Goal: Task Accomplishment & Management: Complete application form

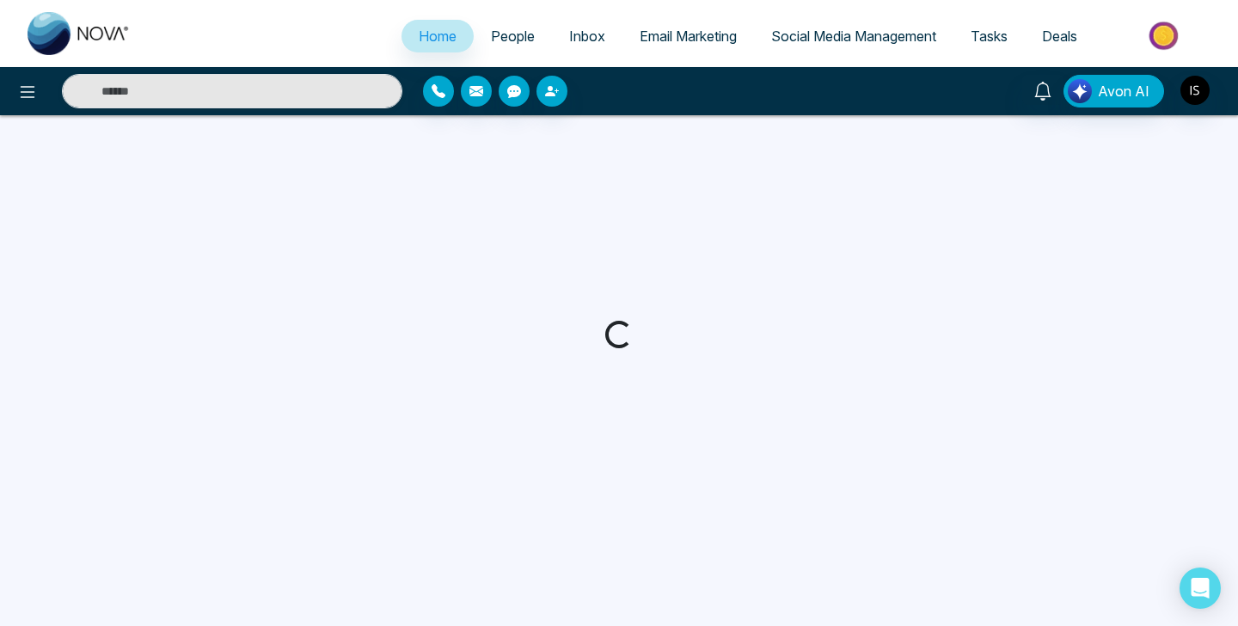
select select "*"
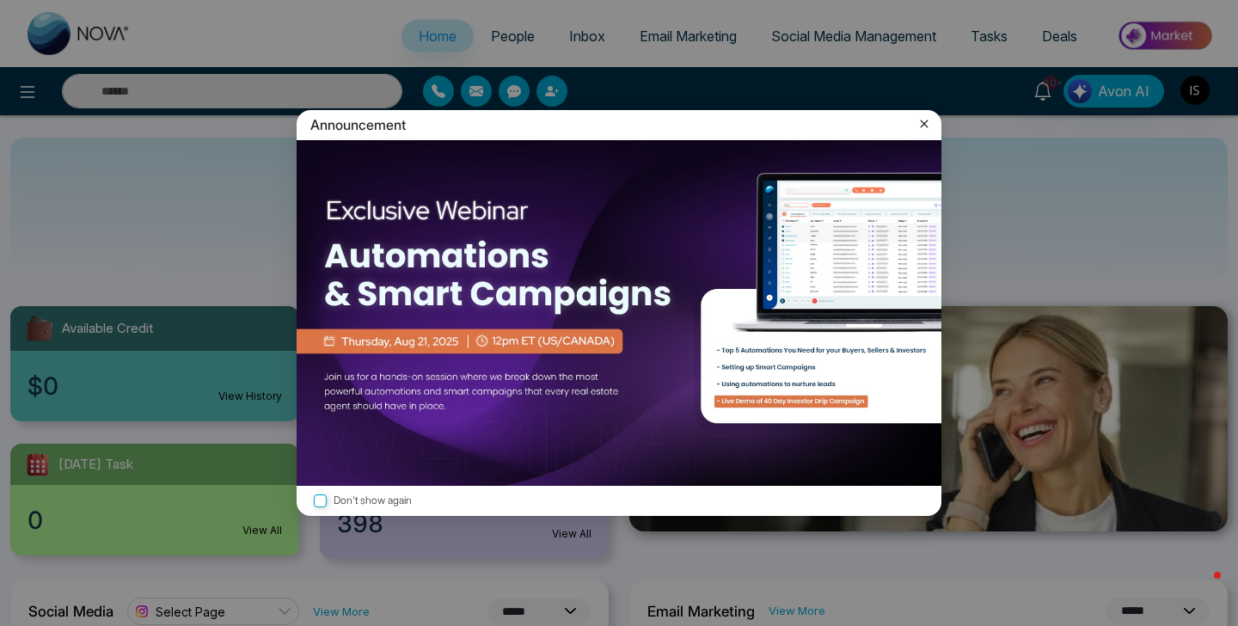
click at [926, 126] on icon at bounding box center [925, 124] width 8 height 8
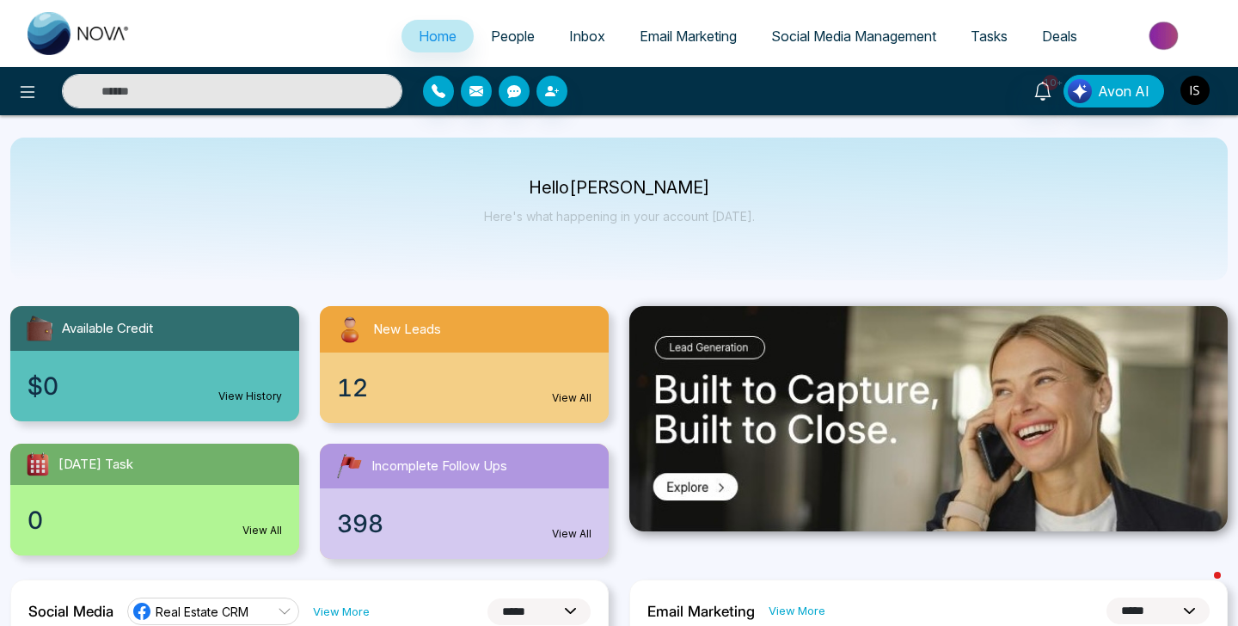
click at [443, 362] on div "12 View All" at bounding box center [464, 388] width 289 height 71
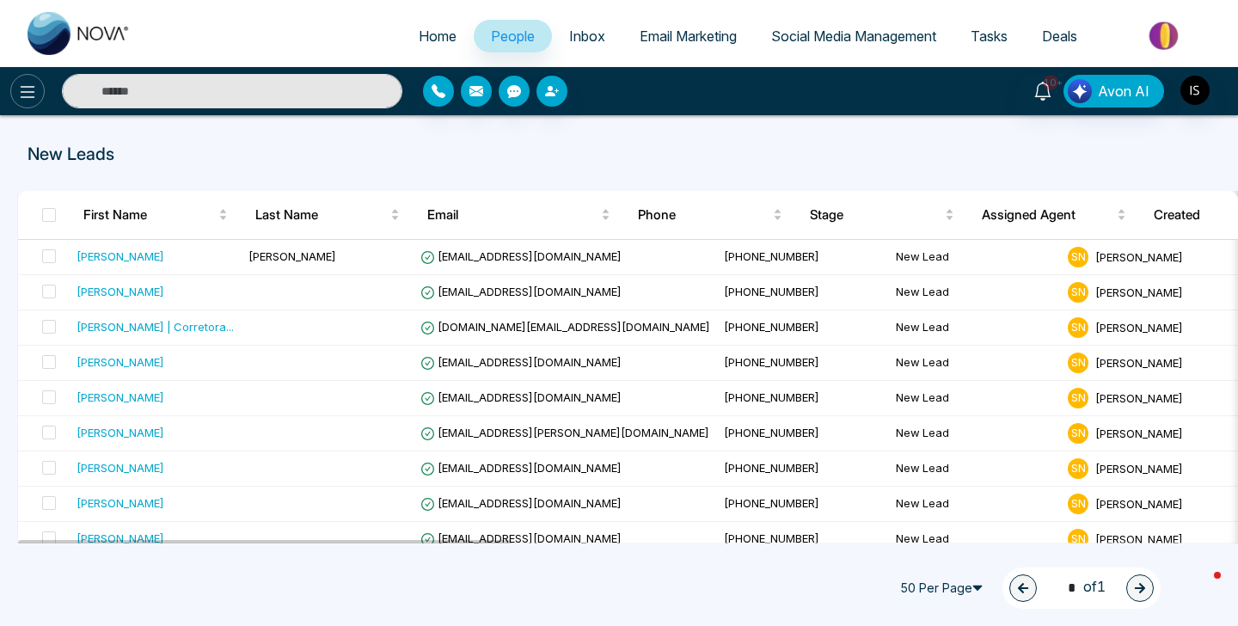
click at [31, 88] on icon at bounding box center [27, 92] width 21 height 21
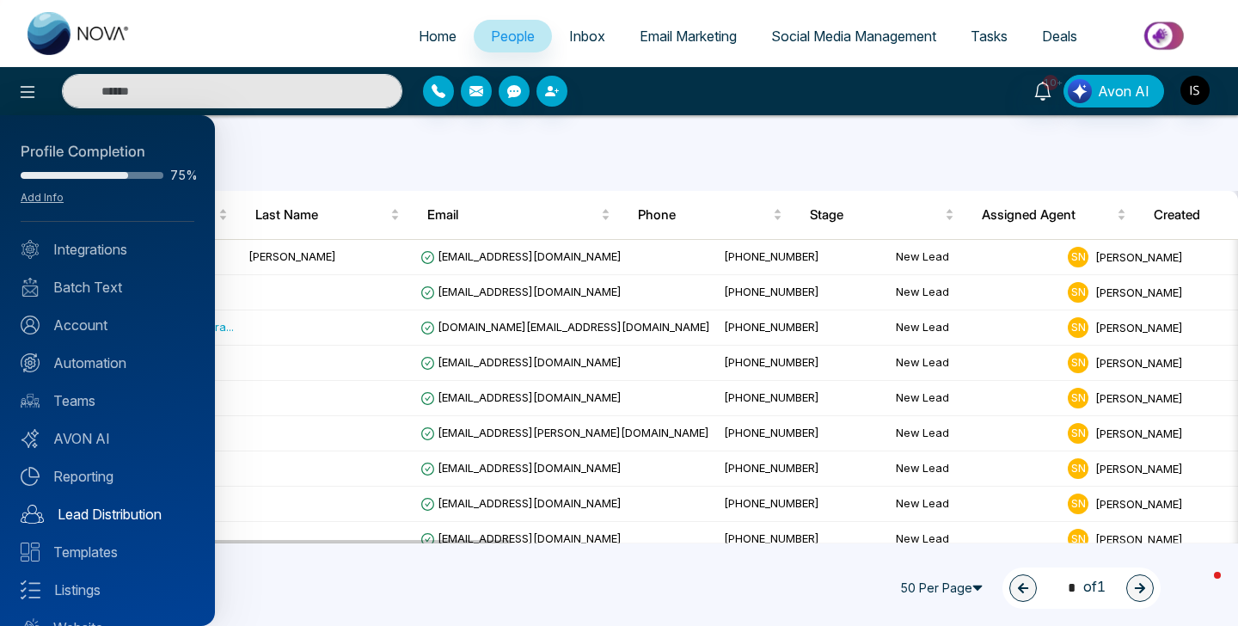
click at [147, 518] on link "Lead Distribution" at bounding box center [108, 514] width 174 height 21
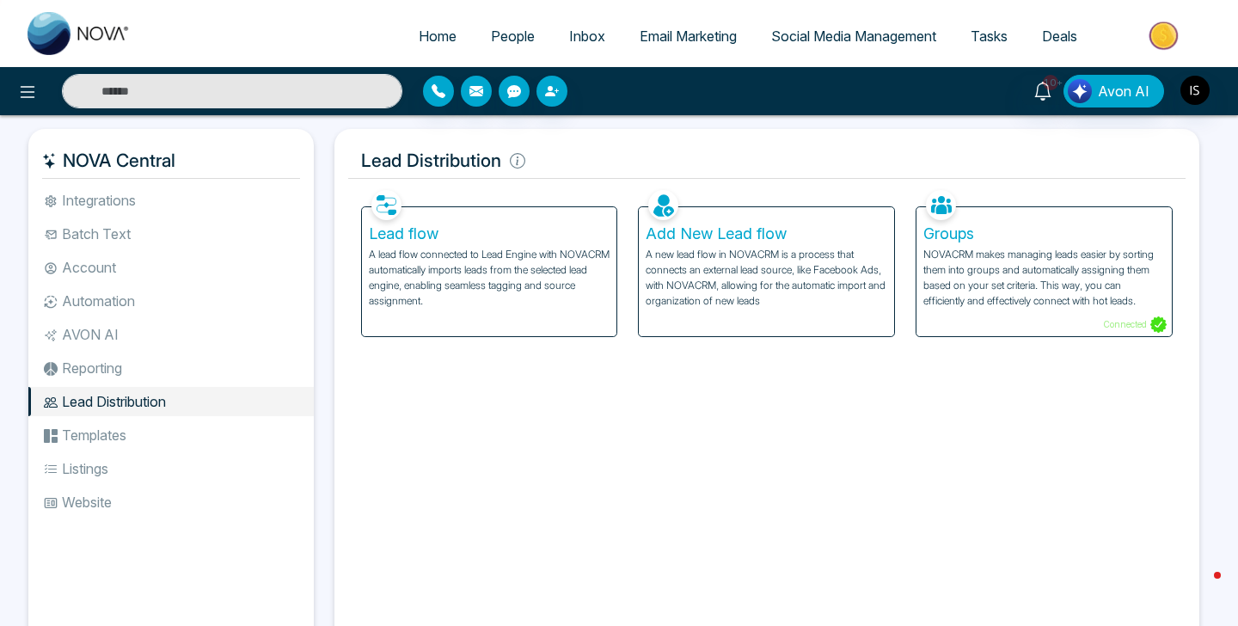
click at [560, 289] on p "A lead flow connected to Lead Engine with NOVACRM automatically imports leads f…" at bounding box center [490, 278] width 242 height 62
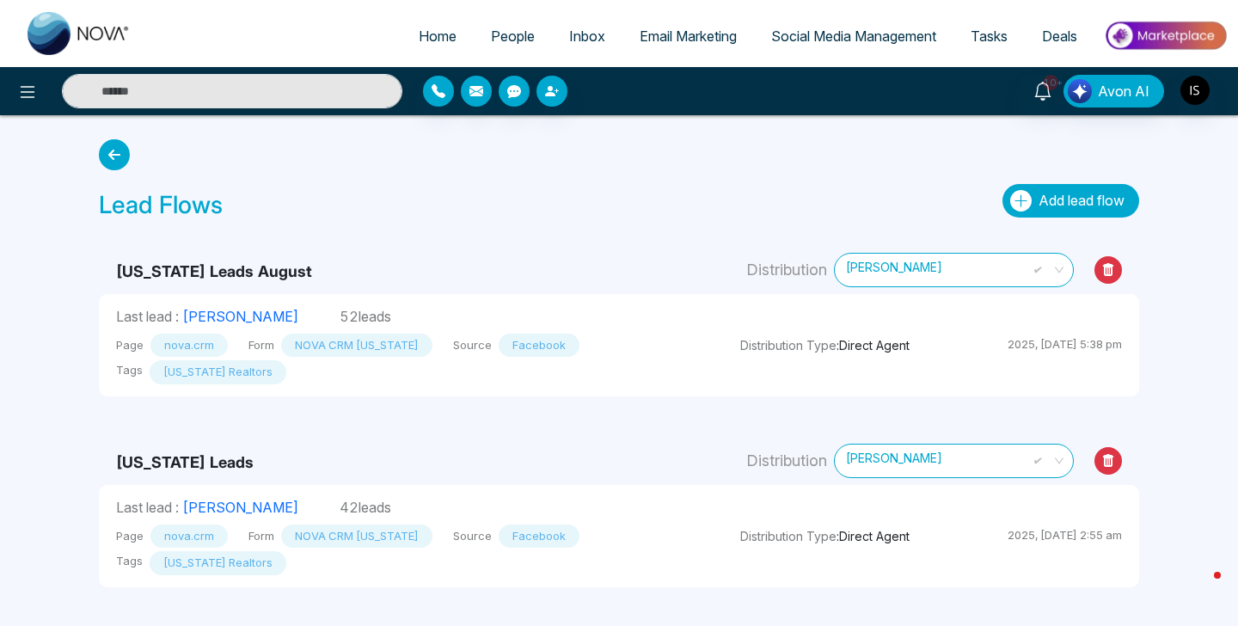
drag, startPoint x: 1066, startPoint y: 200, endPoint x: 1076, endPoint y: 193, distance: 11.7
click at [1076, 193] on span "Add lead flow" at bounding box center [1082, 200] width 86 height 17
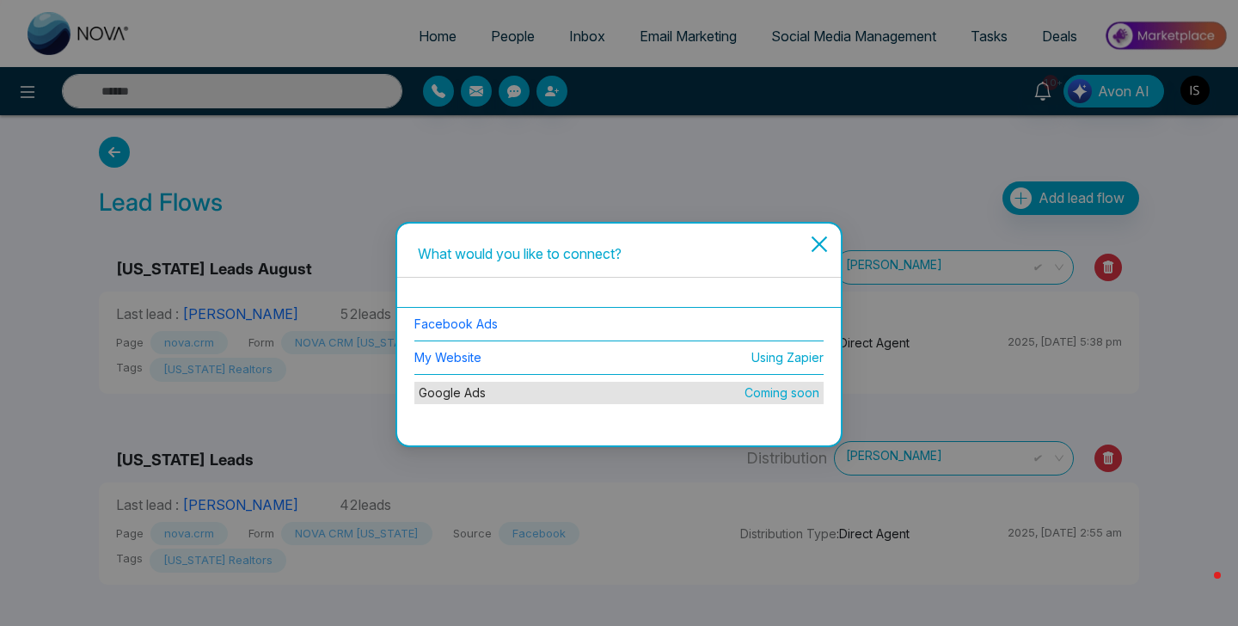
click at [473, 313] on li "Facebook Ads" at bounding box center [618, 325] width 409 height 34
click at [468, 323] on link "Facebook Ads" at bounding box center [455, 323] width 83 height 15
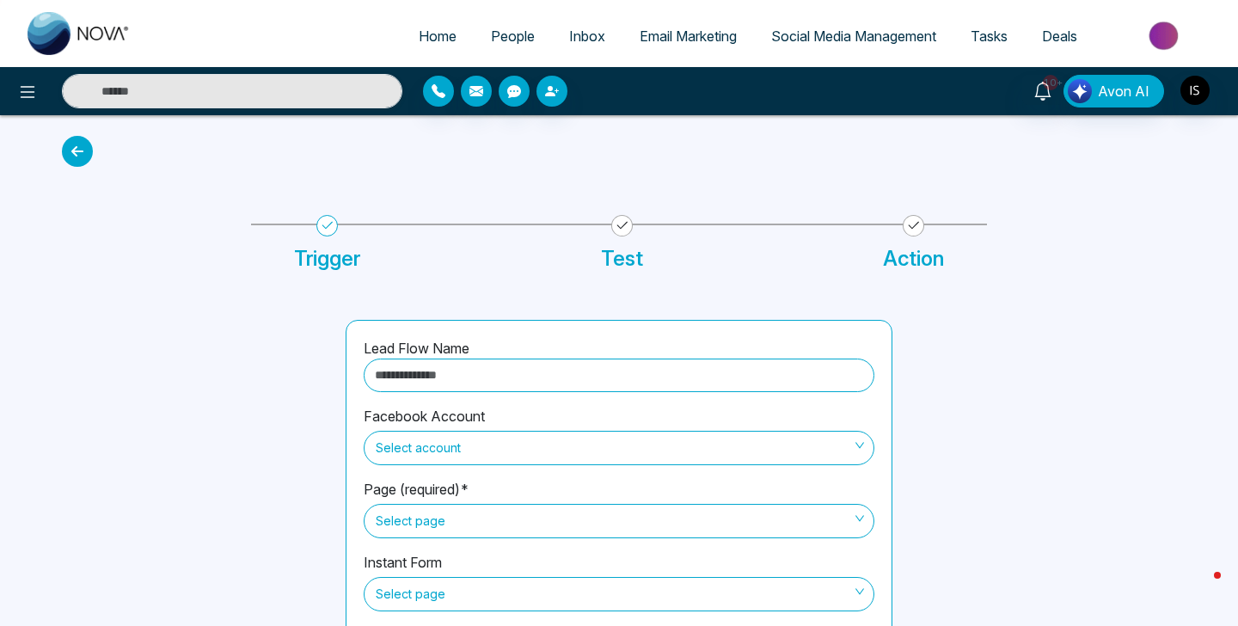
click at [493, 375] on input "text" at bounding box center [619, 376] width 511 height 34
click at [519, 306] on div "Lead Flow Name Facebook Account Select account Page (required)* Select page Ins…" at bounding box center [619, 488] width 1135 height 419
click at [558, 368] on input "text" at bounding box center [619, 376] width 511 height 34
click at [557, 439] on span "Select account" at bounding box center [619, 447] width 487 height 29
type input "**********"
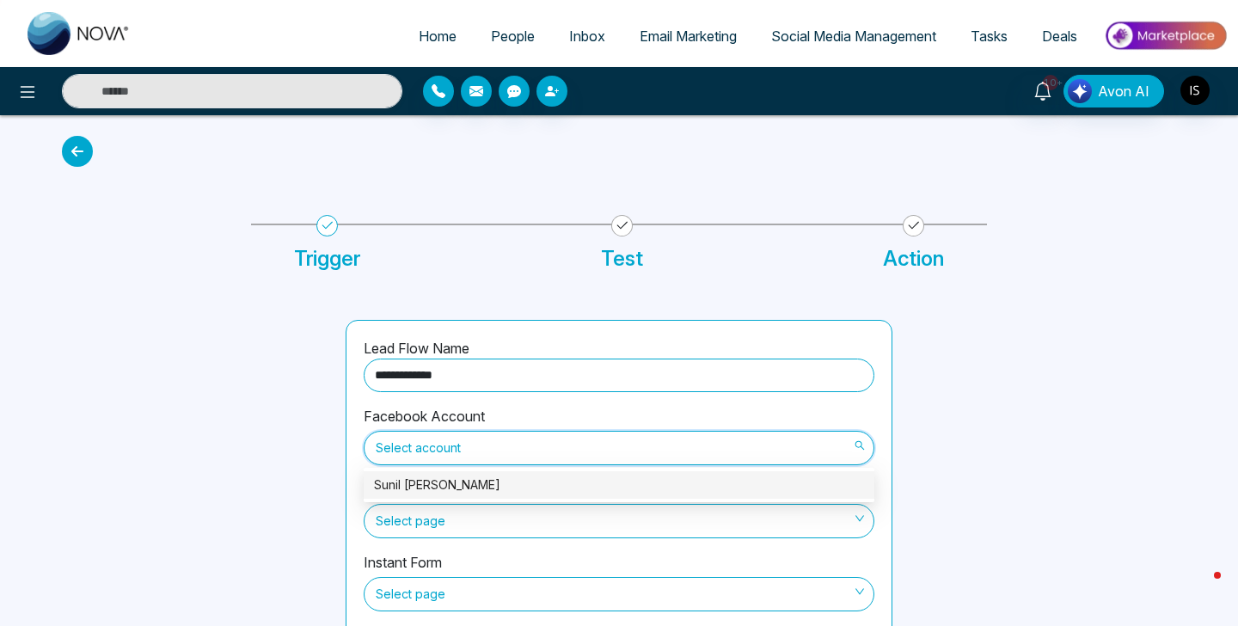
click at [523, 476] on div "Sunil [PERSON_NAME]" at bounding box center [619, 485] width 490 height 19
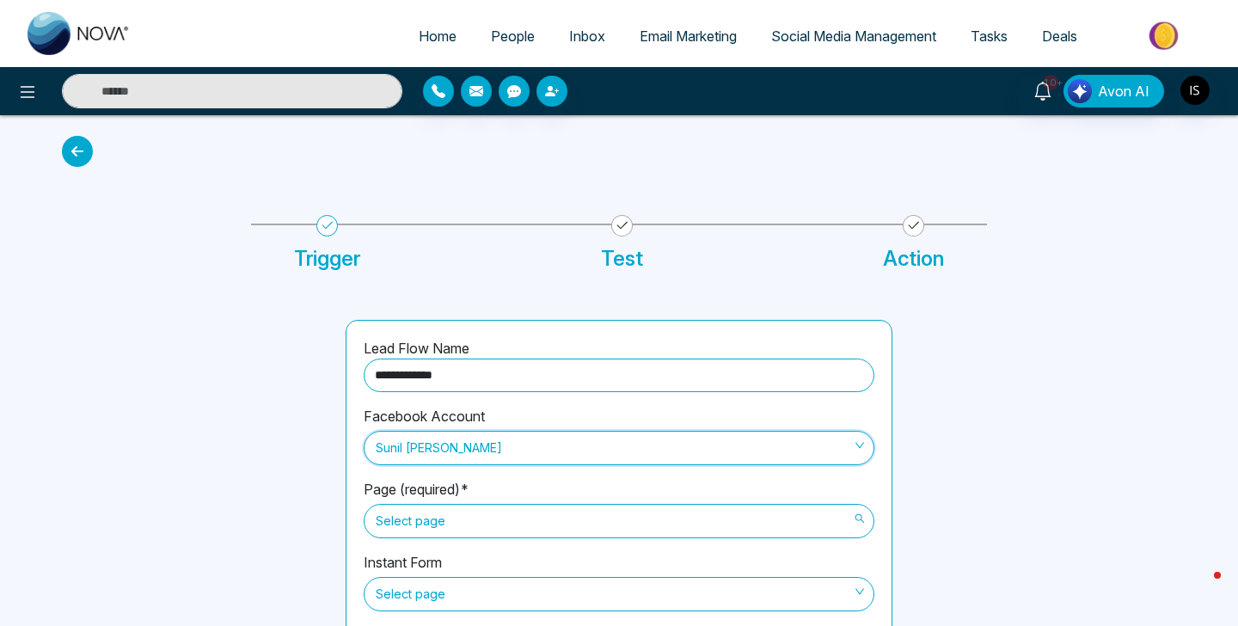
click at [498, 522] on span "Select page" at bounding box center [619, 520] width 487 height 29
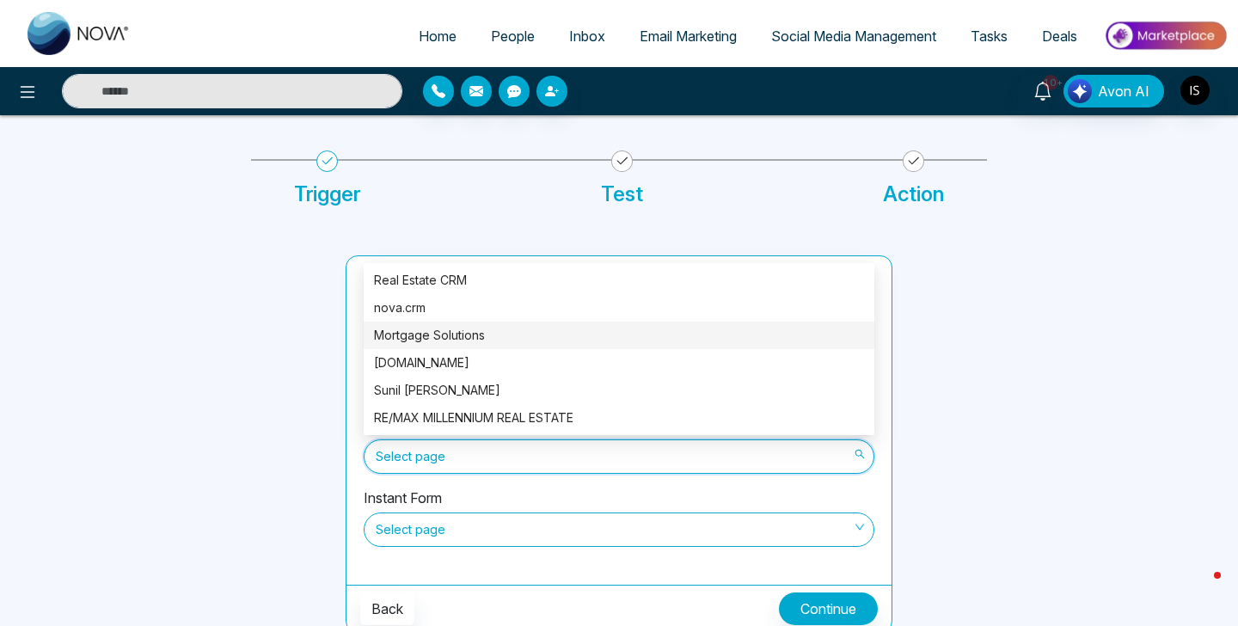
scroll to position [65, 0]
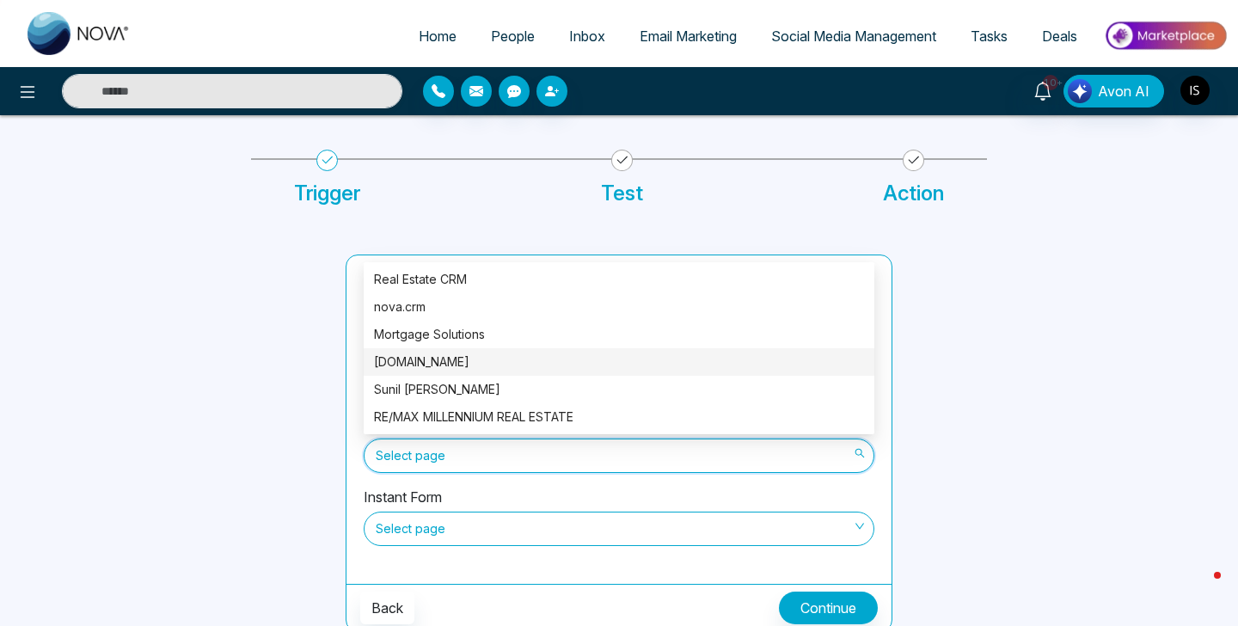
drag, startPoint x: 1154, startPoint y: 341, endPoint x: 1150, endPoint y: 327, distance: 14.4
click at [1154, 341] on div at bounding box center [1045, 444] width 284 height 378
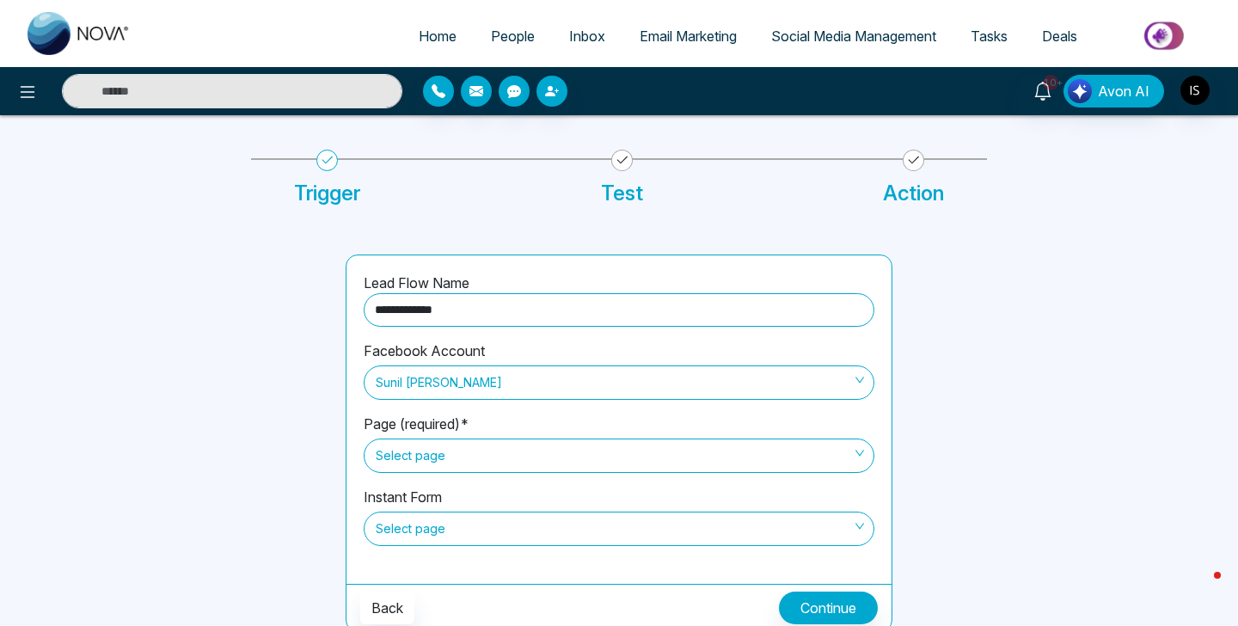
click at [77, 44] on img at bounding box center [79, 33] width 103 height 43
select select "*"
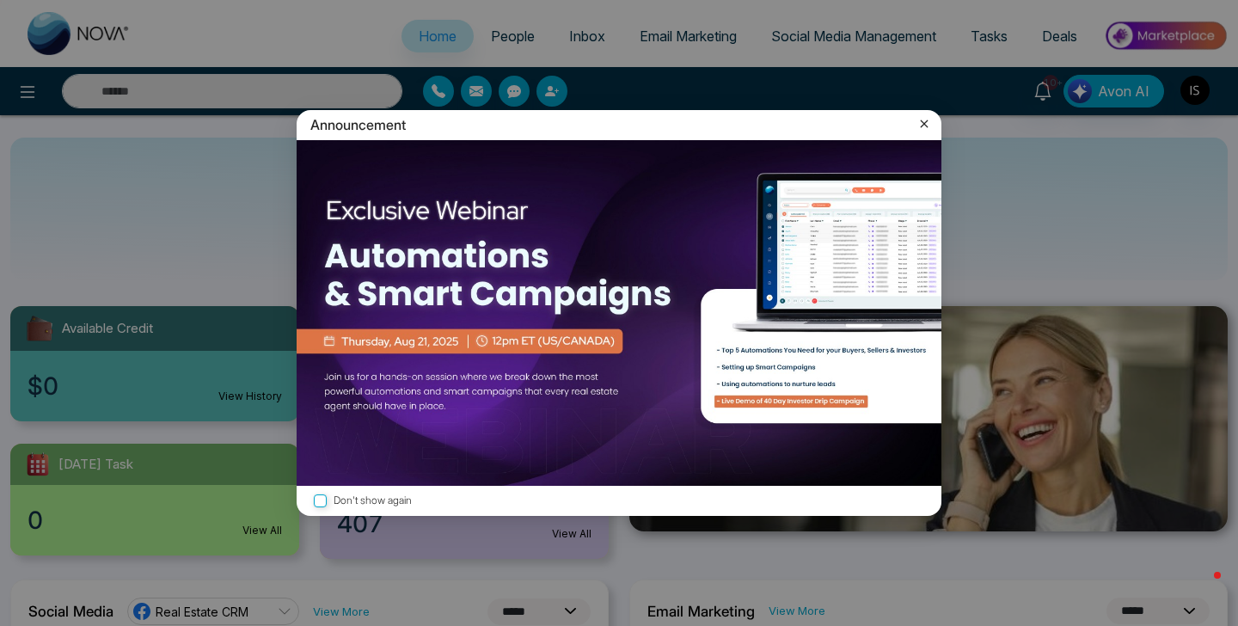
drag, startPoint x: 908, startPoint y: 126, endPoint x: 919, endPoint y: 126, distance: 11.2
click at [917, 126] on div "Announcement" at bounding box center [619, 125] width 645 height 30
click at [923, 126] on icon at bounding box center [924, 123] width 17 height 17
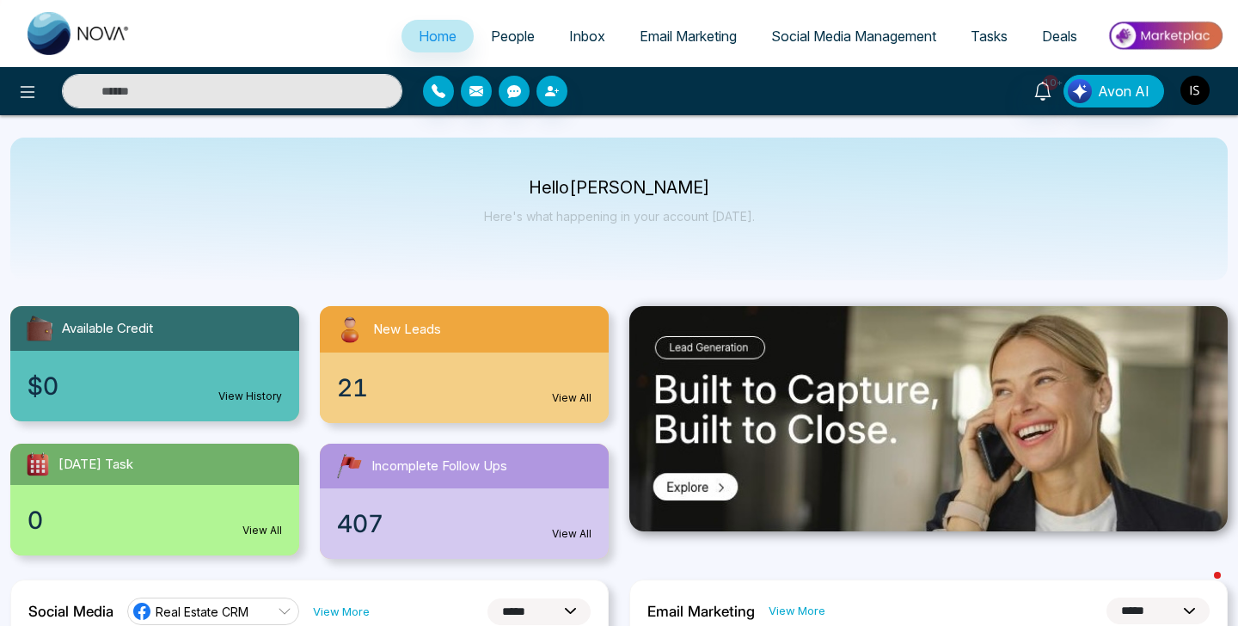
click at [1191, 96] on img "button" at bounding box center [1195, 90] width 29 height 29
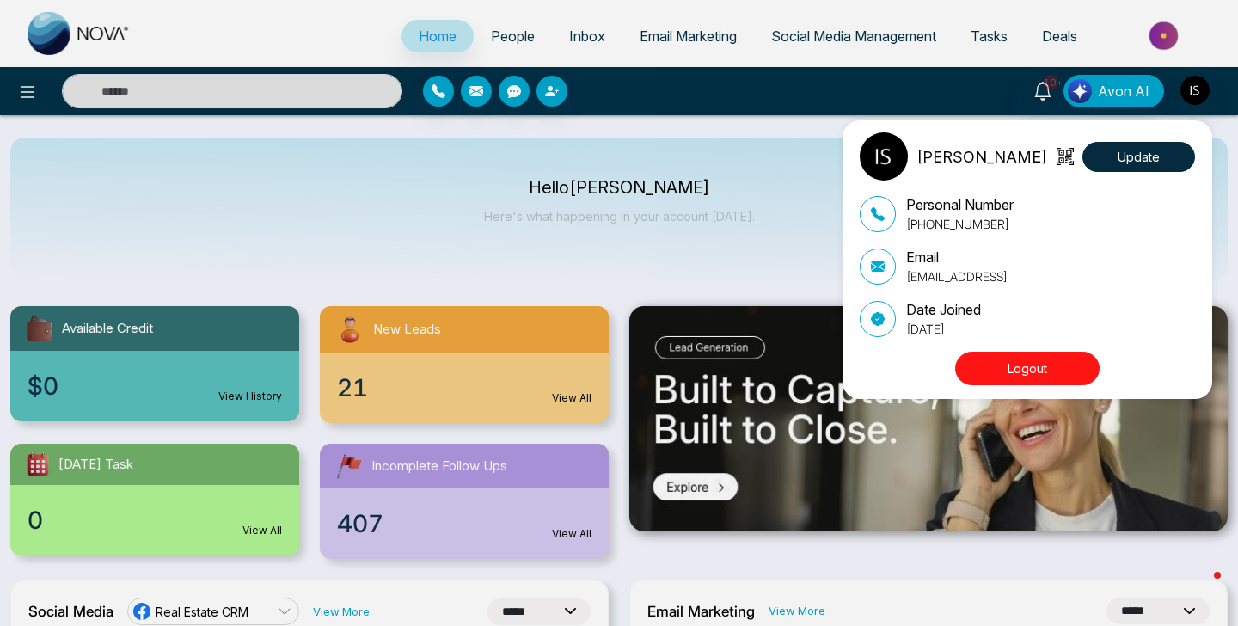
click at [756, 122] on div "[PERSON_NAME] Update Personal Number [PHONE_NUMBER] Email [EMAIL_ADDRESS] Date …" at bounding box center [619, 313] width 1238 height 626
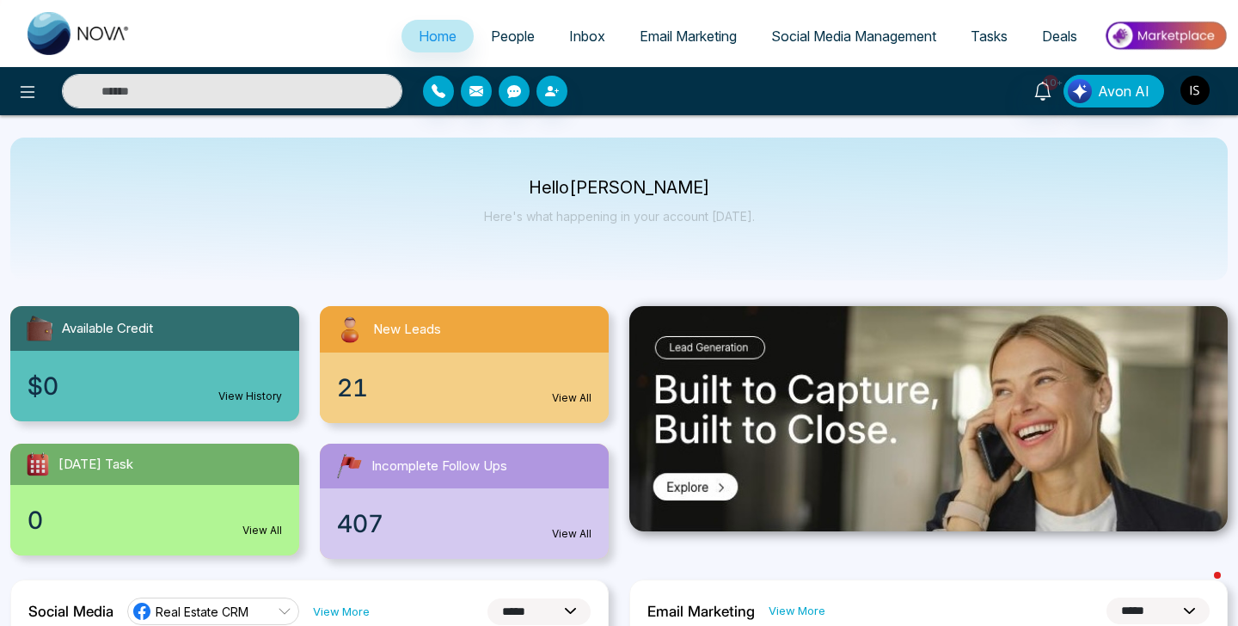
click at [511, 42] on span "People" at bounding box center [513, 36] width 44 height 17
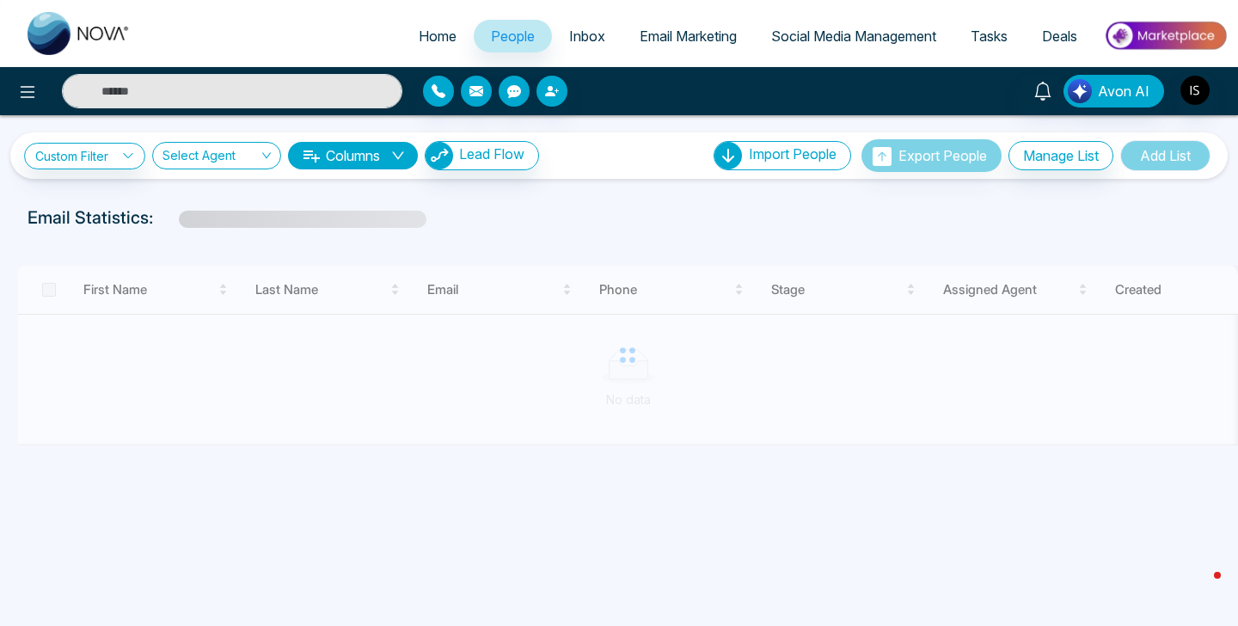
click at [452, 35] on link "Home" at bounding box center [438, 36] width 72 height 33
select select "*"
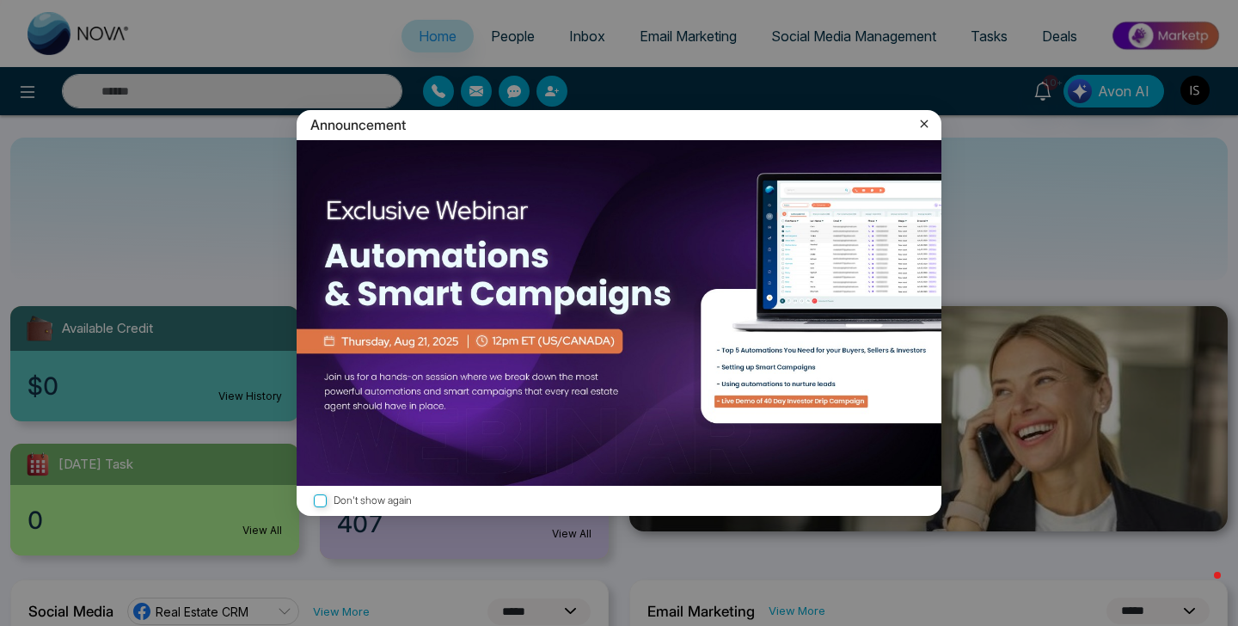
click at [924, 123] on icon at bounding box center [925, 124] width 8 height 8
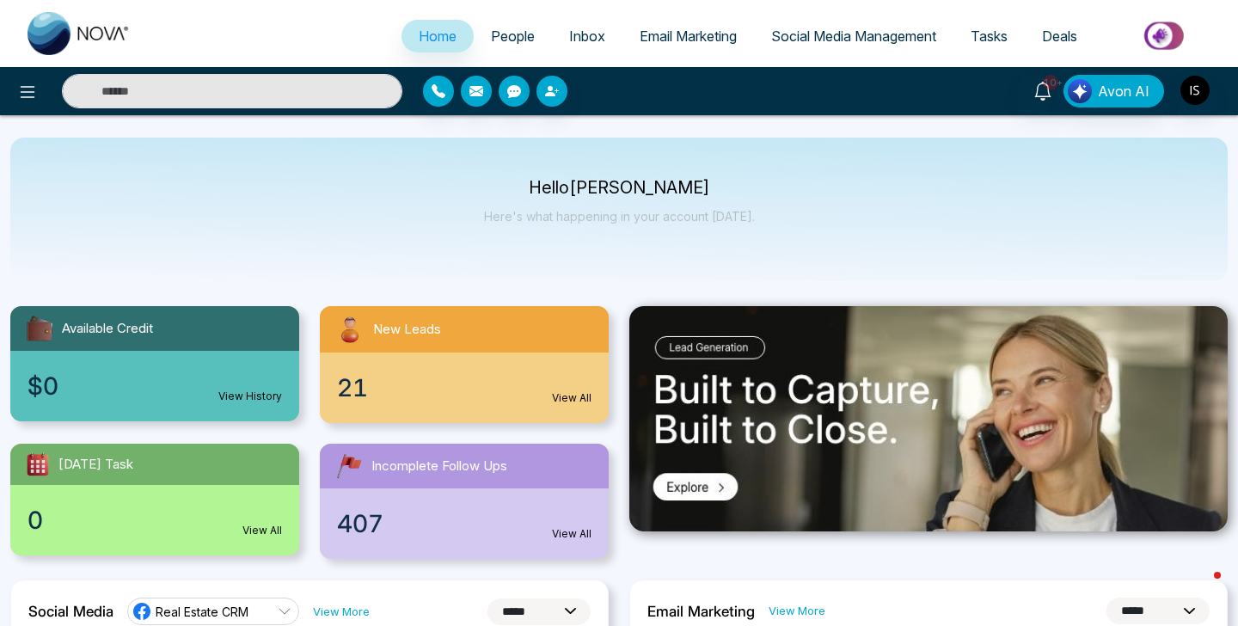
click at [553, 191] on p "Hello [PERSON_NAME]" at bounding box center [619, 188] width 271 height 15
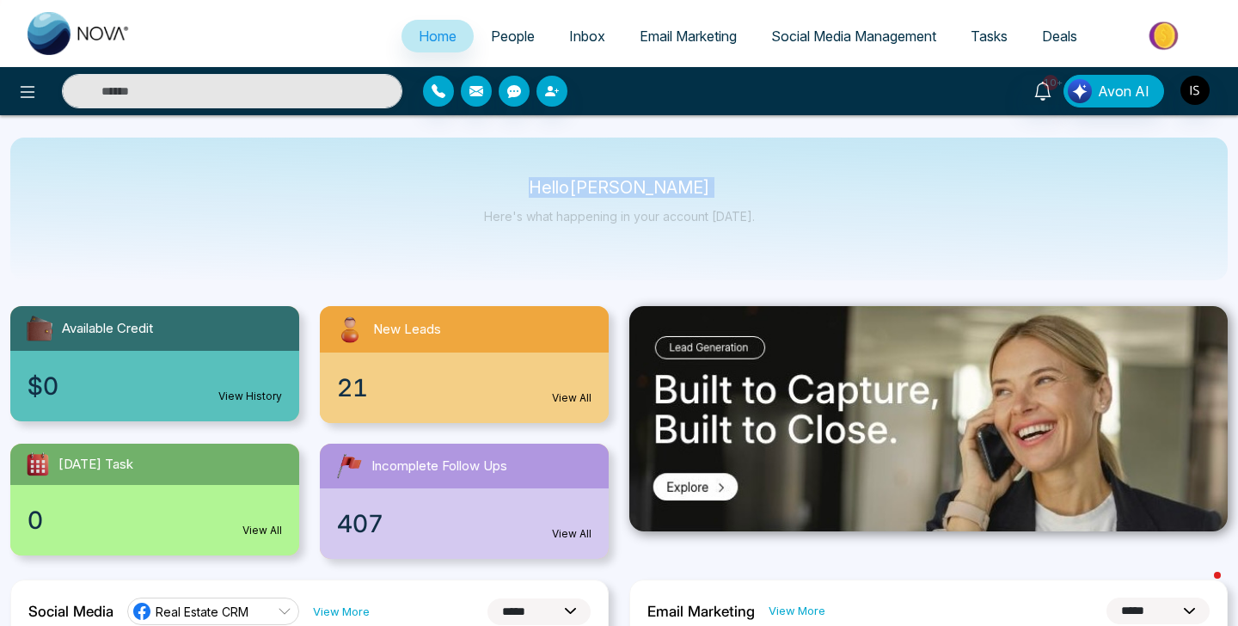
click at [553, 191] on p "Hello [PERSON_NAME]" at bounding box center [619, 188] width 271 height 15
click at [585, 191] on p "Hello [PERSON_NAME]" at bounding box center [619, 188] width 271 height 15
click at [541, 188] on p "Hello [PERSON_NAME]" at bounding box center [619, 188] width 271 height 15
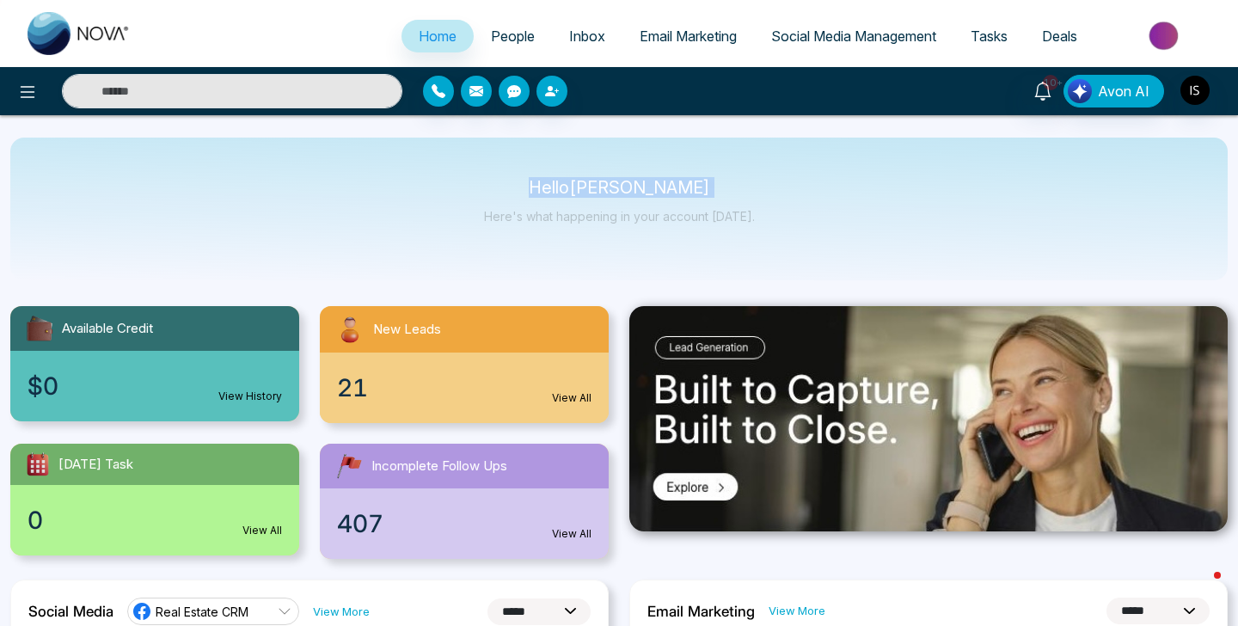
click at [542, 188] on p "Hello [PERSON_NAME]" at bounding box center [619, 188] width 271 height 15
click at [690, 193] on p "Hello [PERSON_NAME]" at bounding box center [619, 188] width 271 height 15
click at [611, 191] on p "Hello [PERSON_NAME]" at bounding box center [619, 188] width 271 height 15
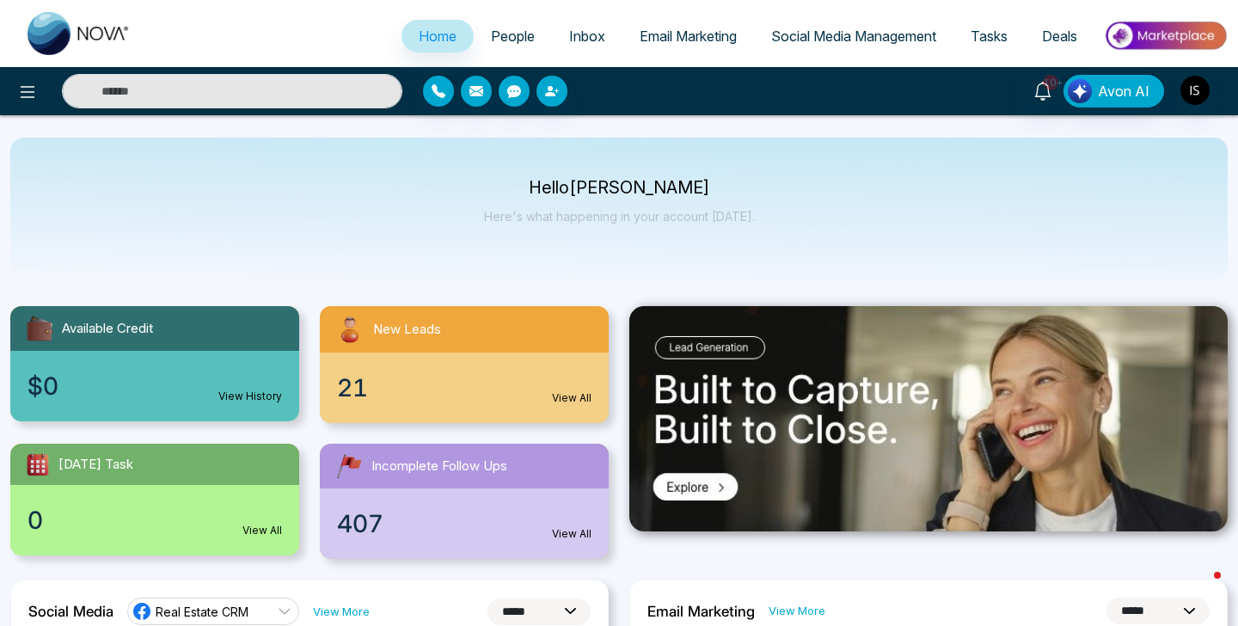
click at [689, 190] on p "Hello [PERSON_NAME]" at bounding box center [619, 188] width 271 height 15
click at [542, 185] on p "Hello [PERSON_NAME]" at bounding box center [619, 188] width 271 height 15
click at [516, 185] on p "Hello [PERSON_NAME]" at bounding box center [619, 188] width 271 height 15
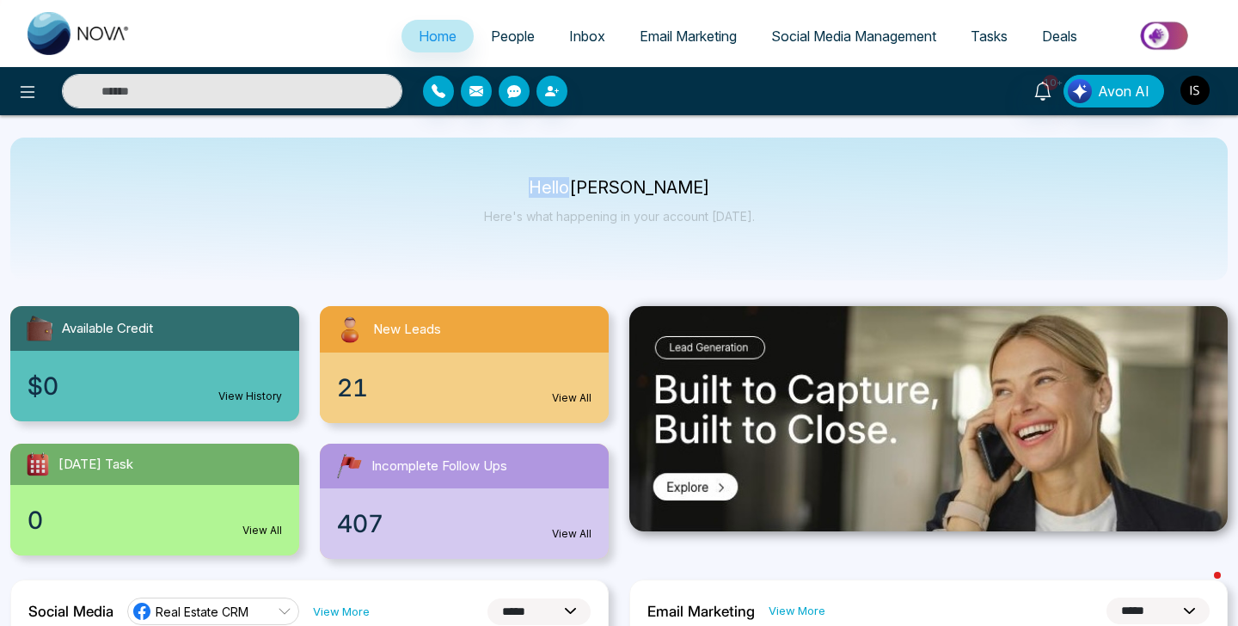
click at [516, 185] on p "Hello [PERSON_NAME]" at bounding box center [619, 188] width 271 height 15
click at [559, 185] on p "Hello [PERSON_NAME]" at bounding box center [619, 188] width 271 height 15
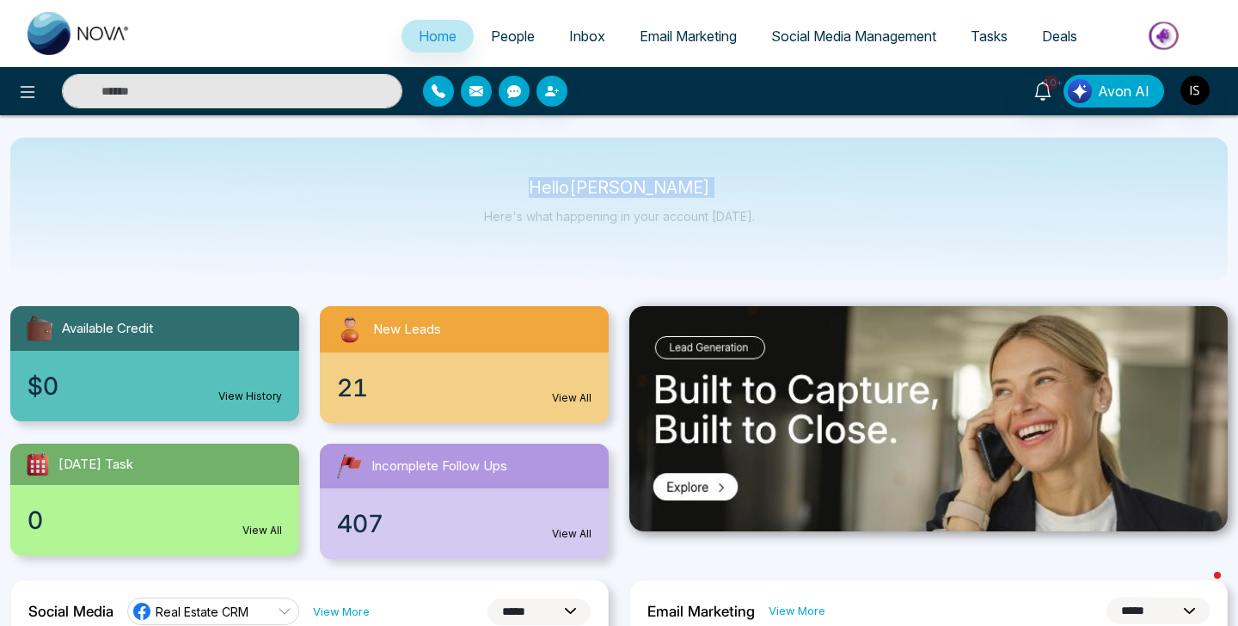
click at [621, 187] on p "Hello [PERSON_NAME]" at bounding box center [619, 188] width 271 height 15
click at [672, 192] on p "Hello [PERSON_NAME]" at bounding box center [619, 188] width 271 height 15
drag, startPoint x: 672, startPoint y: 192, endPoint x: 610, endPoint y: 187, distance: 63.0
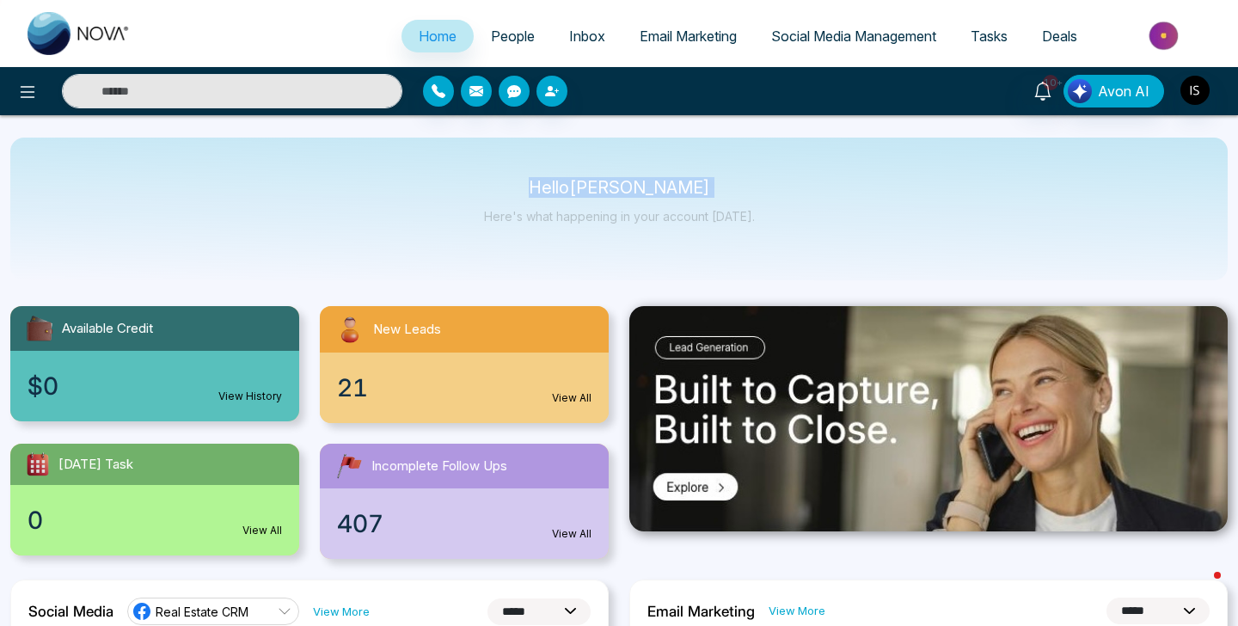
click at [669, 192] on p "Hello [PERSON_NAME]" at bounding box center [619, 188] width 271 height 15
click at [610, 187] on p "Hello [PERSON_NAME]" at bounding box center [619, 188] width 271 height 15
click at [491, 34] on span "People" at bounding box center [513, 36] width 44 height 17
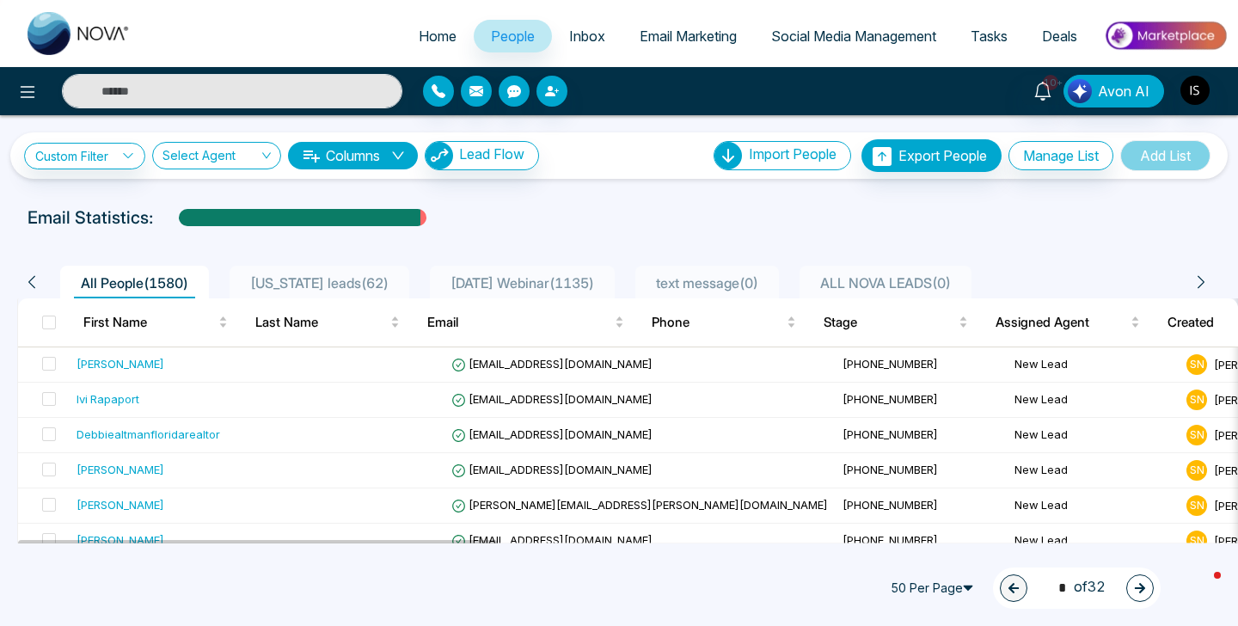
click at [332, 288] on span "[US_STATE] leads ( 62 )" at bounding box center [319, 282] width 152 height 17
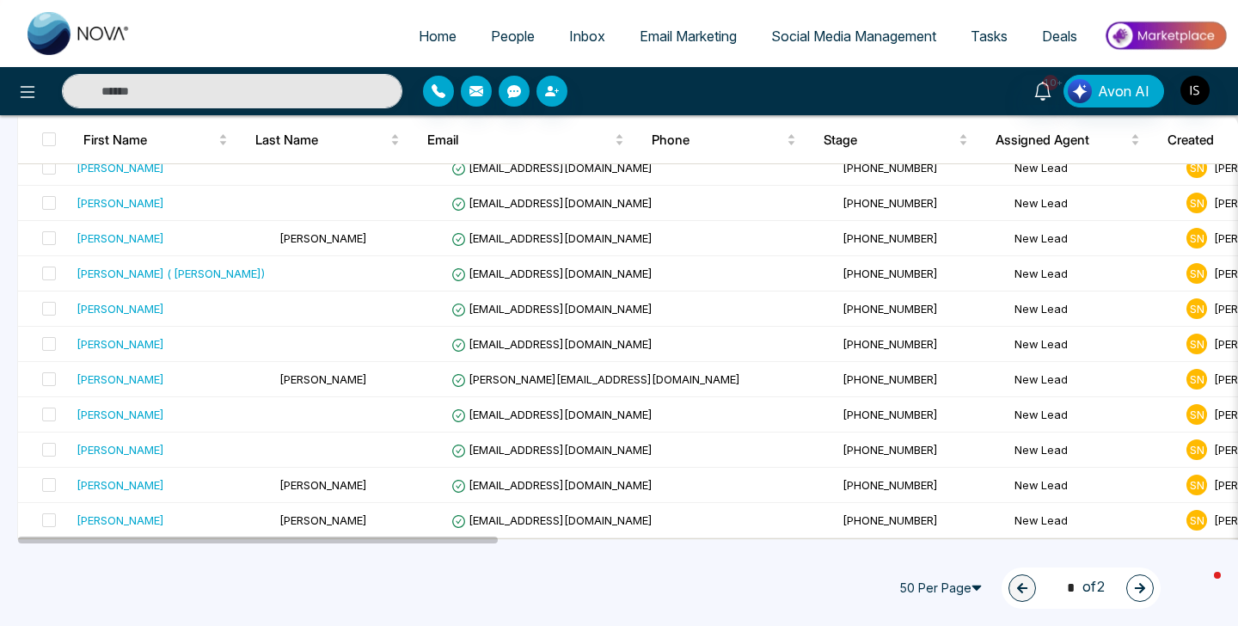
click at [1148, 587] on button "button" at bounding box center [1140, 588] width 28 height 28
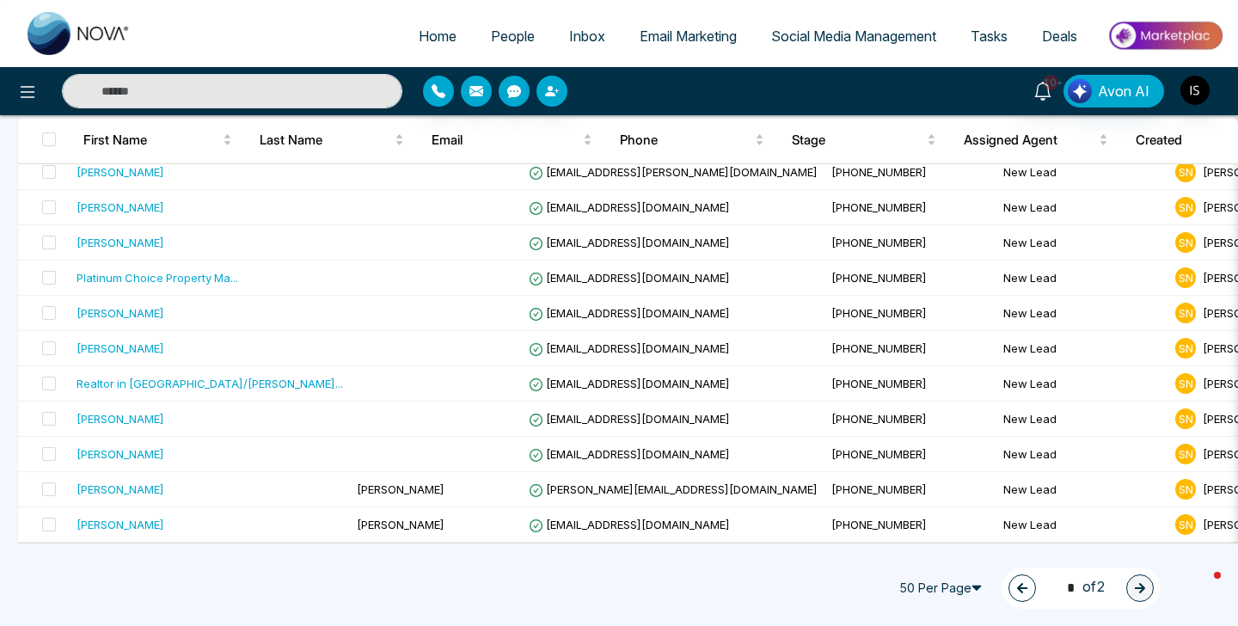
click at [1017, 580] on button "button" at bounding box center [1023, 588] width 28 height 28
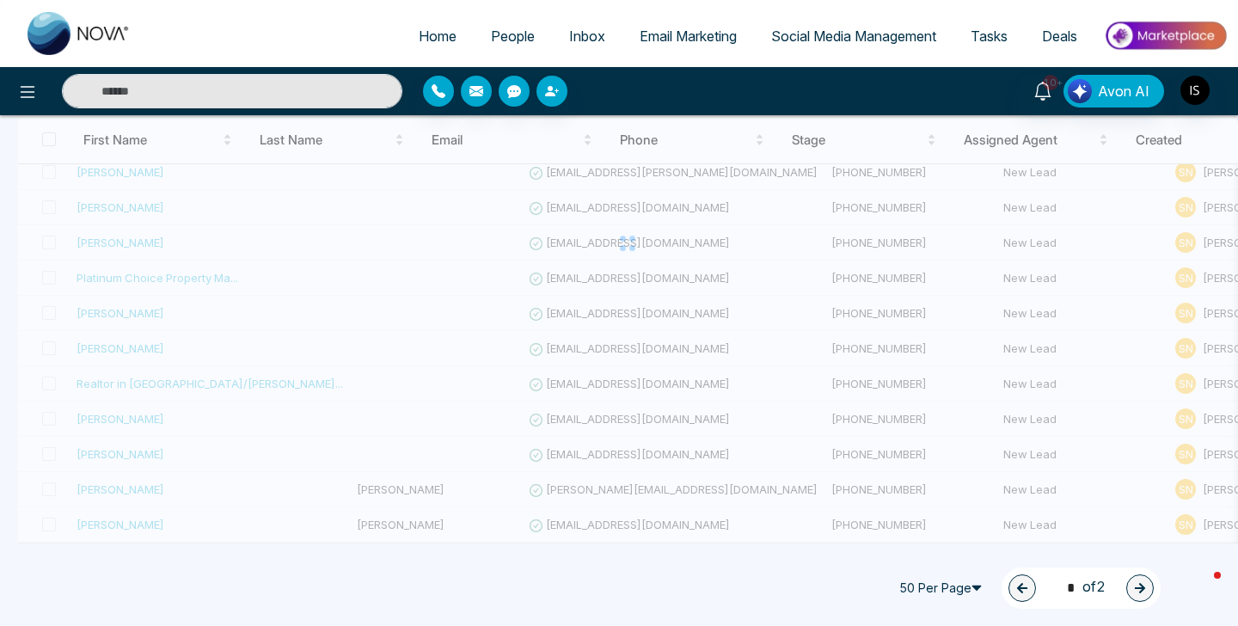
type input "*"
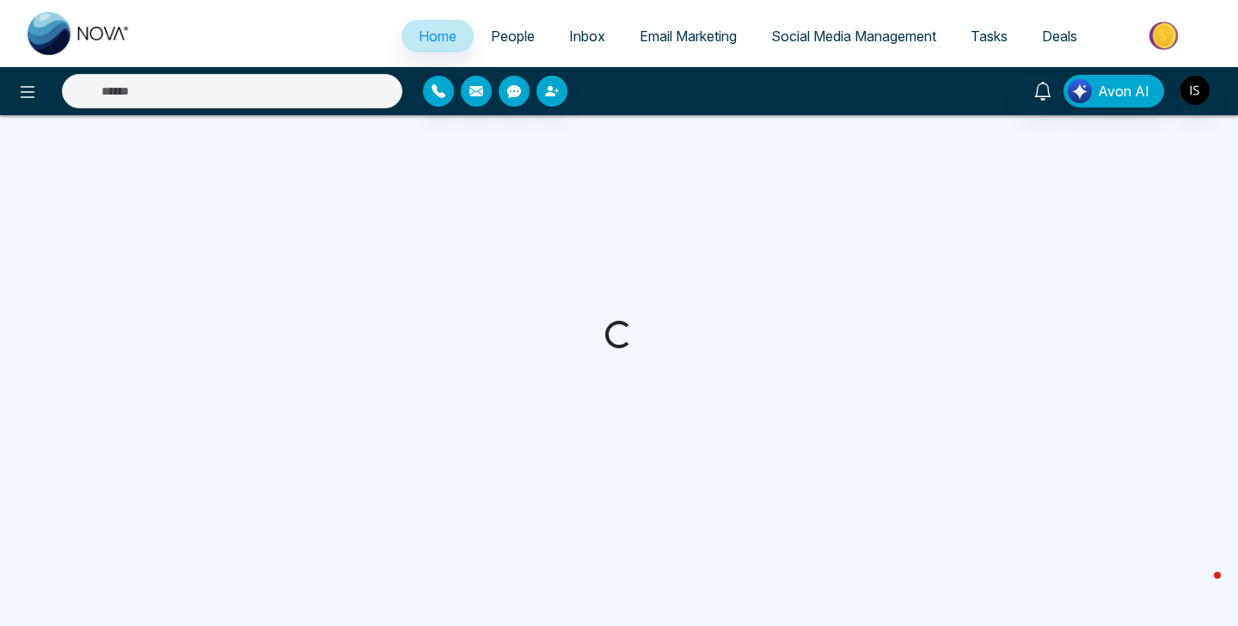
select select "*"
